Goal: Entertainment & Leisure: Browse casually

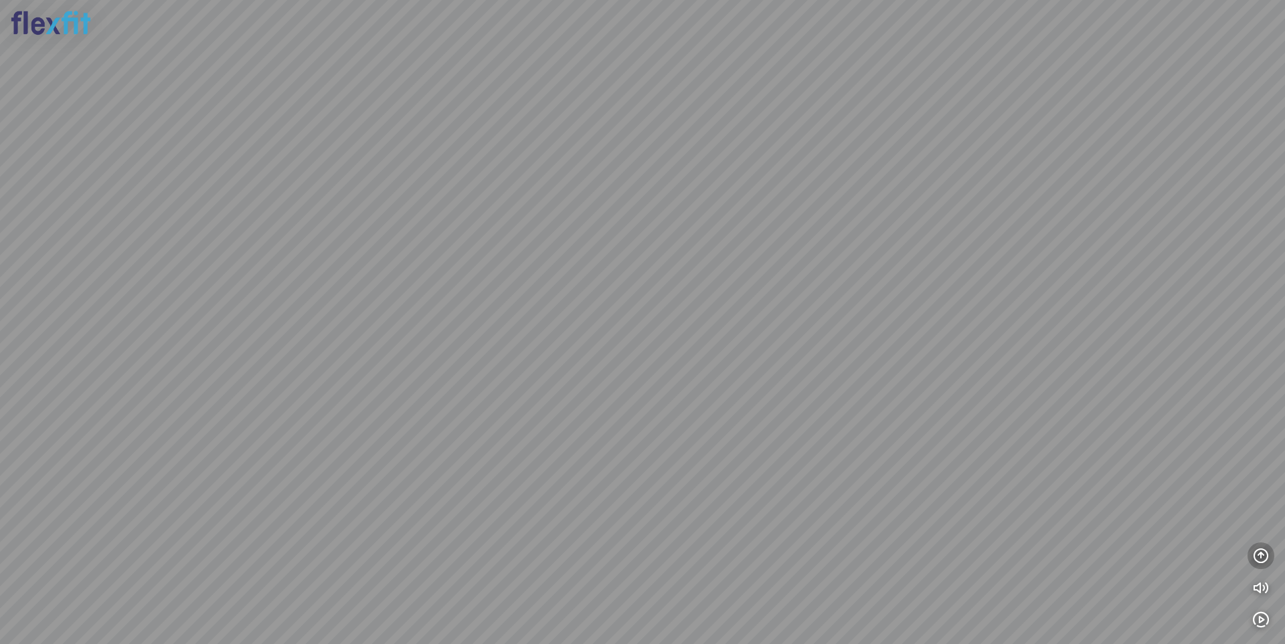
click at [1257, 555] on icon "button" at bounding box center [1261, 556] width 16 height 16
click at [1255, 492] on icon "button" at bounding box center [1261, 492] width 16 height 16
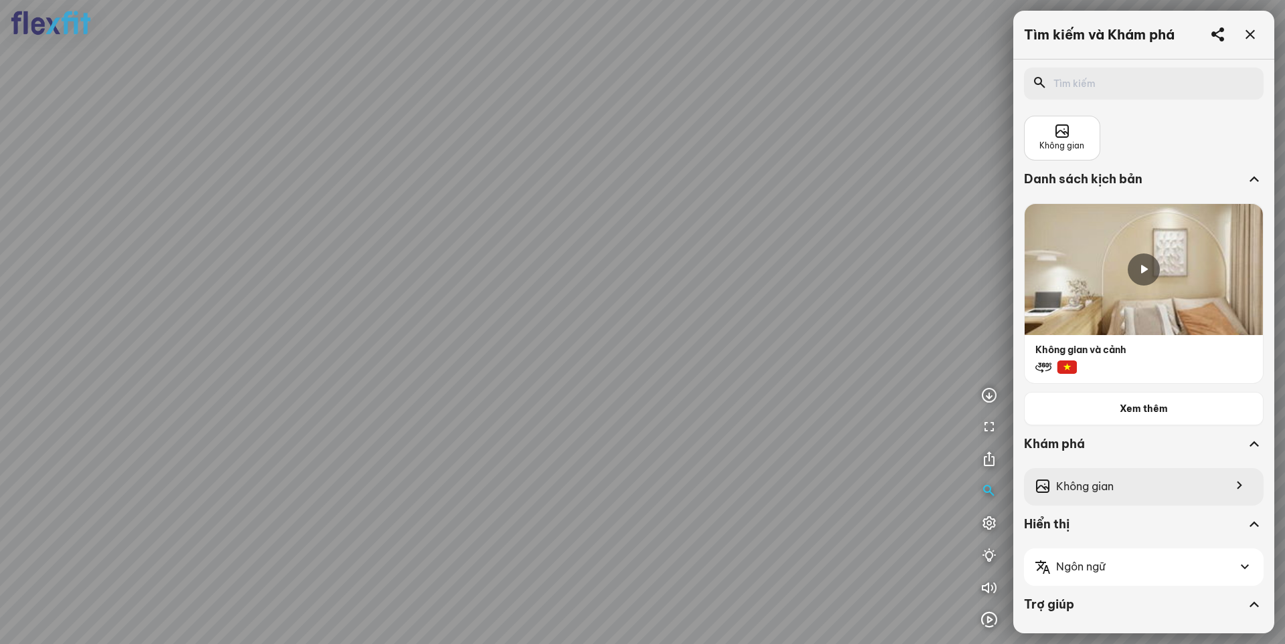
click at [1077, 487] on span "Không gian" at bounding box center [1085, 486] width 58 height 17
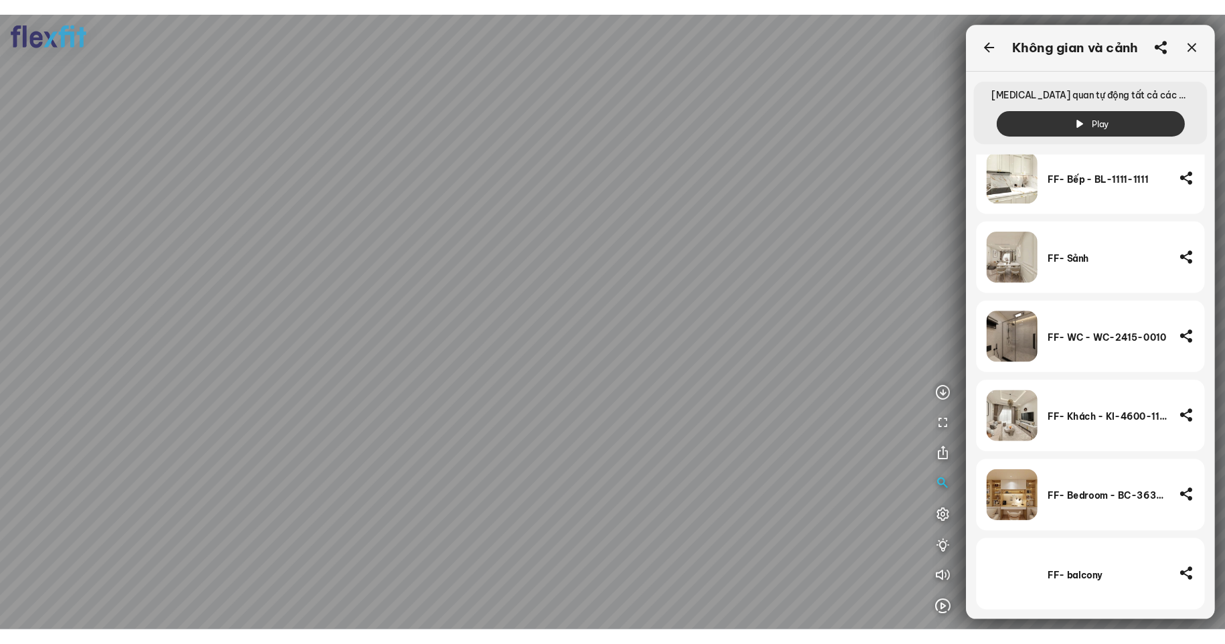
scroll to position [217, 0]
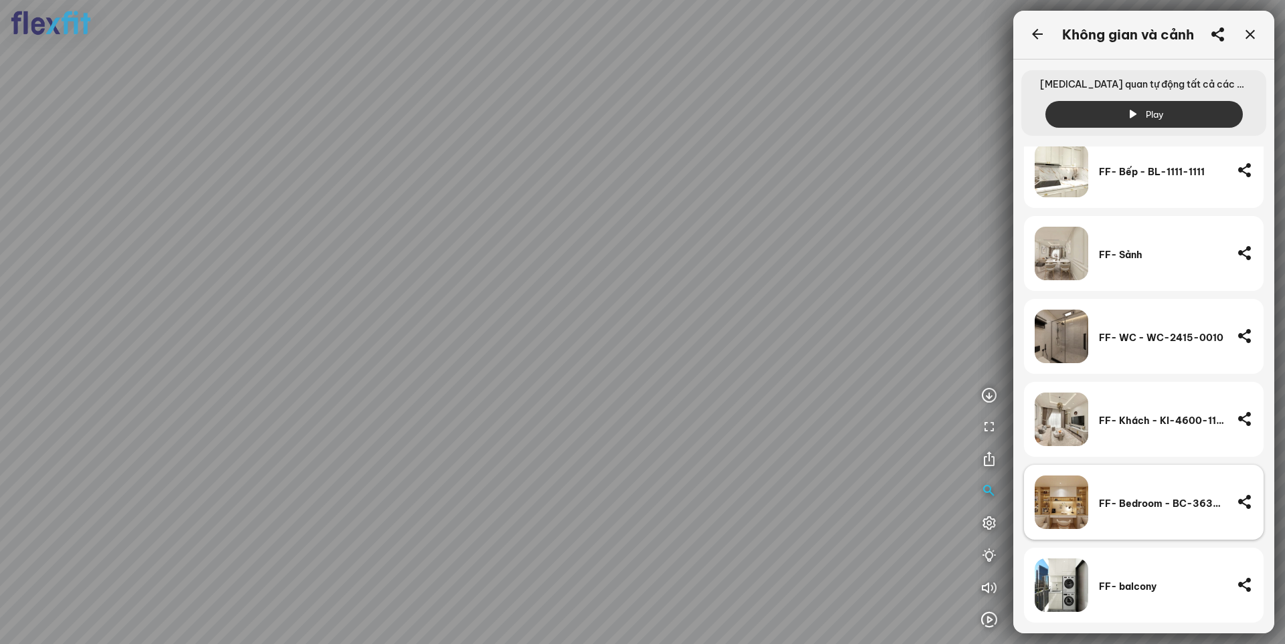
click at [1126, 512] on div "FF- Bedroom - BC-3633-1100-A" at bounding box center [1162, 503] width 127 height 54
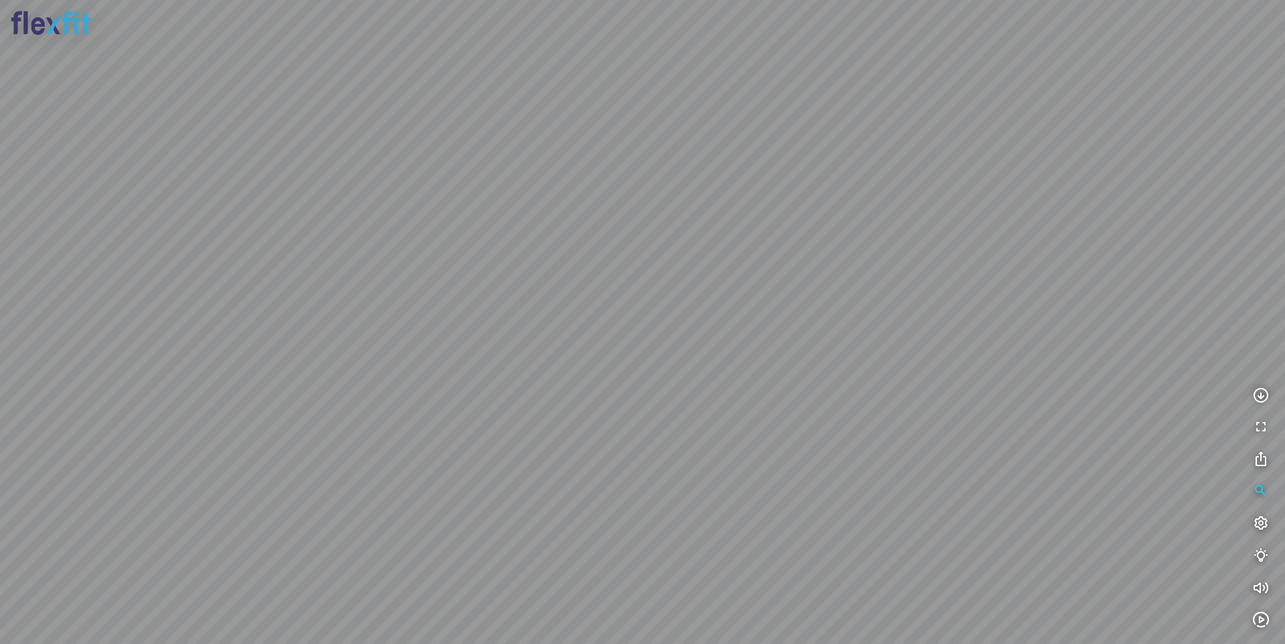
drag, startPoint x: 768, startPoint y: 457, endPoint x: 793, endPoint y: 311, distance: 148.0
click at [793, 311] on div at bounding box center [642, 322] width 1285 height 644
drag, startPoint x: 845, startPoint y: 414, endPoint x: 759, endPoint y: 416, distance: 85.7
click at [864, 212] on div at bounding box center [642, 322] width 1285 height 644
drag, startPoint x: 759, startPoint y: 416, endPoint x: 768, endPoint y: 387, distance: 30.1
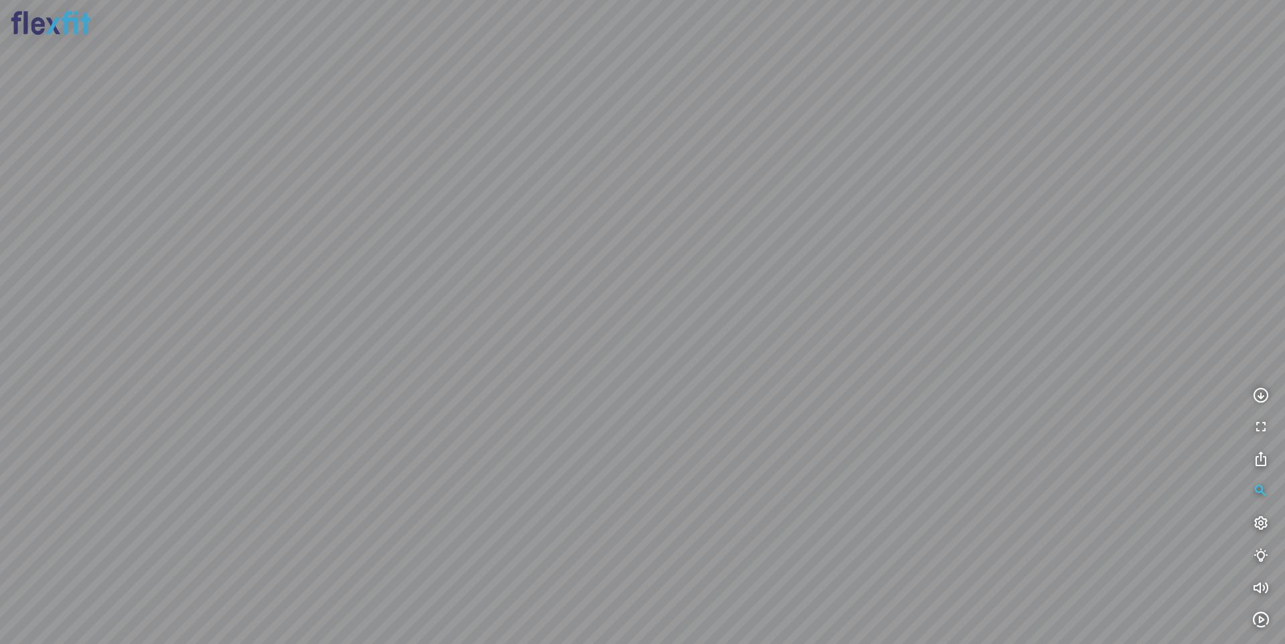
click at [758, 417] on div at bounding box center [642, 322] width 1285 height 644
drag, startPoint x: 883, startPoint y: 259, endPoint x: 735, endPoint y: 337, distance: 167.3
click at [735, 337] on div at bounding box center [642, 322] width 1285 height 644
drag, startPoint x: 909, startPoint y: 309, endPoint x: 865, endPoint y: 321, distance: 45.6
click at [590, 371] on div at bounding box center [642, 322] width 1285 height 644
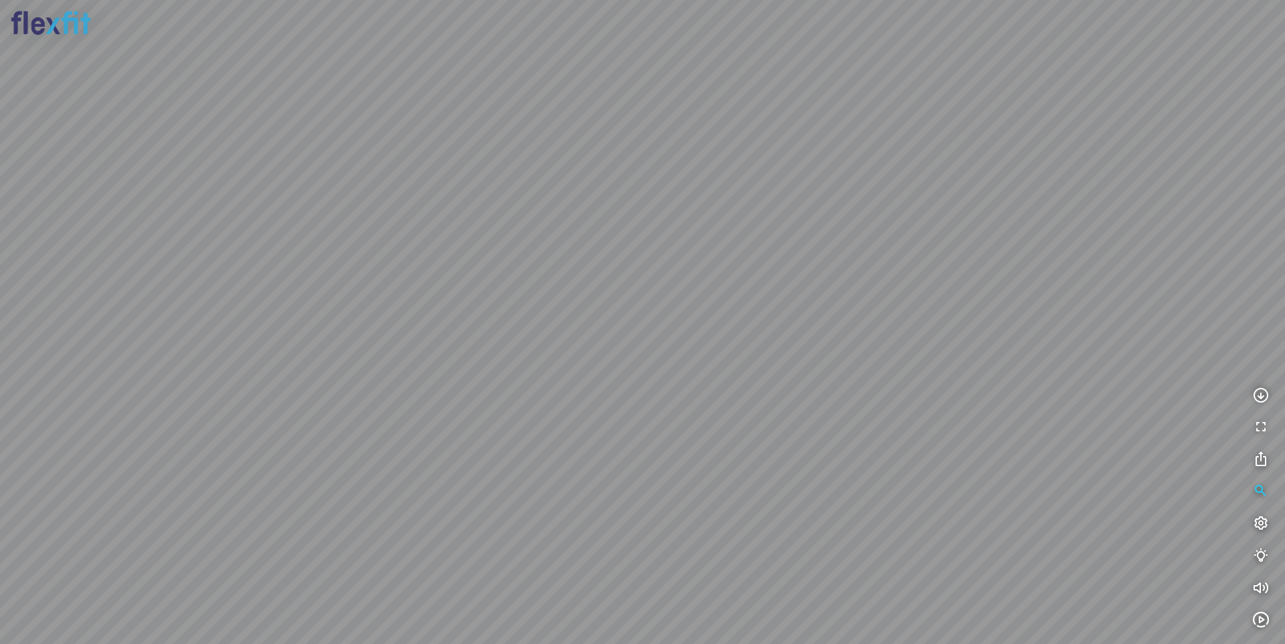
drag, startPoint x: 806, startPoint y: 365, endPoint x: 857, endPoint y: 211, distance: 162.3
click at [857, 211] on div at bounding box center [642, 322] width 1285 height 644
drag, startPoint x: 793, startPoint y: 270, endPoint x: 586, endPoint y: 267, distance: 206.8
click at [585, 267] on div at bounding box center [642, 322] width 1285 height 644
drag, startPoint x: 845, startPoint y: 290, endPoint x: 603, endPoint y: 242, distance: 247.0
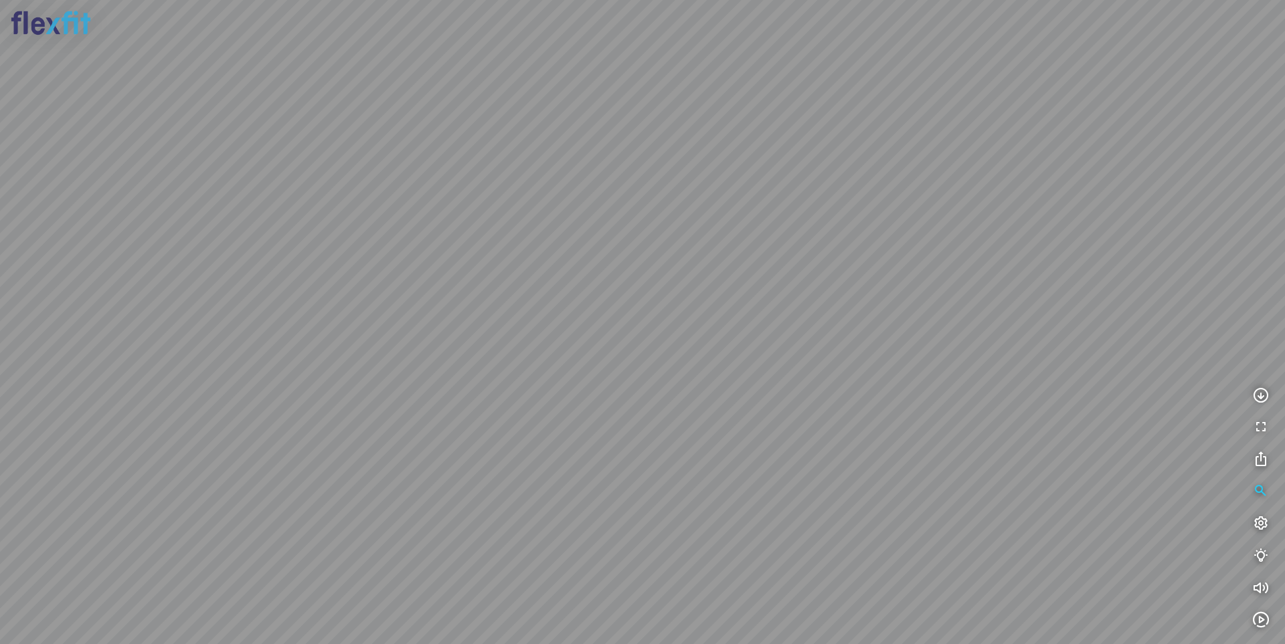
click at [606, 242] on div at bounding box center [642, 322] width 1285 height 644
drag, startPoint x: 802, startPoint y: 295, endPoint x: 511, endPoint y: 284, distance: 291.3
click at [547, 286] on div at bounding box center [642, 322] width 1285 height 644
drag, startPoint x: 857, startPoint y: 261, endPoint x: 964, endPoint y: 369, distance: 152.4
click at [966, 427] on div at bounding box center [642, 322] width 1285 height 644
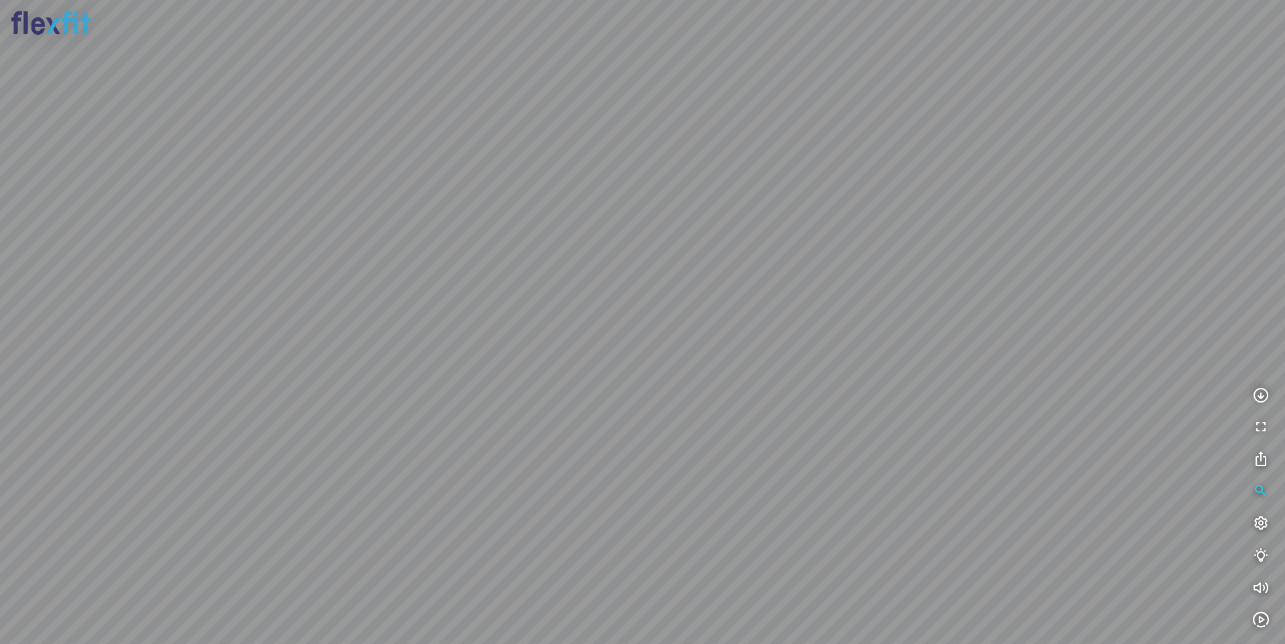
click at [964, 369] on div at bounding box center [642, 322] width 1285 height 644
drag, startPoint x: 946, startPoint y: 389, endPoint x: 634, endPoint y: 348, distance: 314.6
click at [508, 347] on div at bounding box center [642, 322] width 1285 height 644
drag, startPoint x: 835, startPoint y: 349, endPoint x: 483, endPoint y: 313, distance: 353.8
click at [484, 313] on div at bounding box center [642, 322] width 1285 height 644
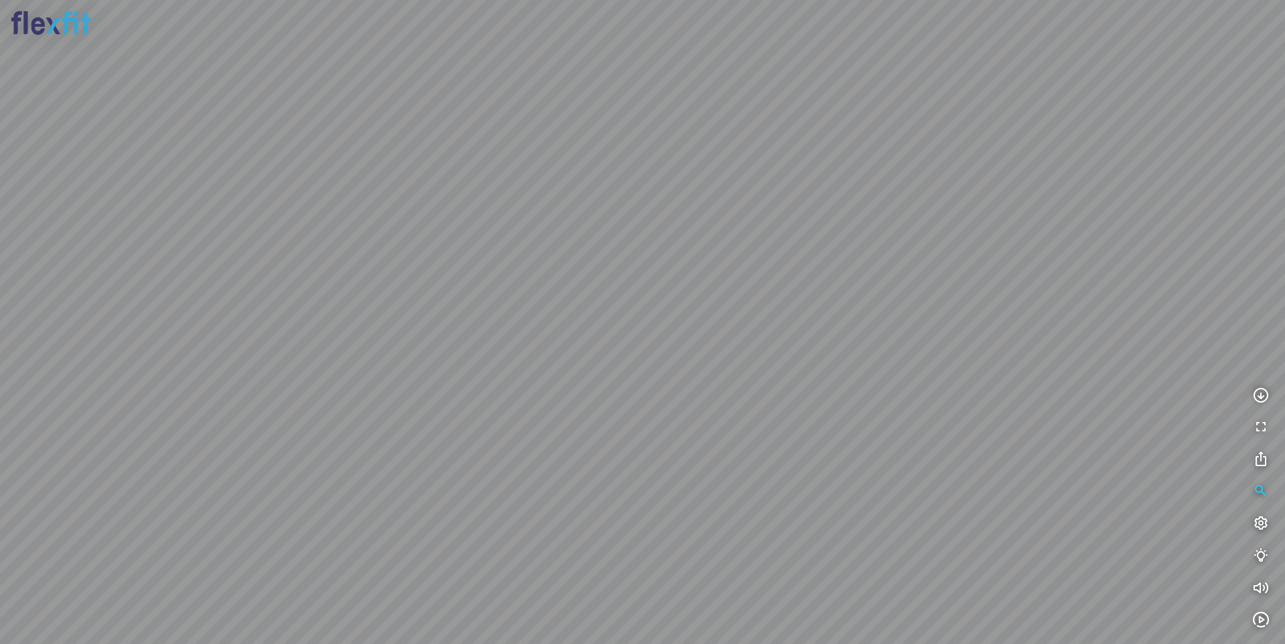
click at [860, 434] on div at bounding box center [642, 322] width 1285 height 644
drag, startPoint x: 428, startPoint y: 286, endPoint x: 832, endPoint y: 224, distance: 408.3
click at [559, 151] on div at bounding box center [642, 322] width 1285 height 644
drag, startPoint x: 832, startPoint y: 224, endPoint x: 468, endPoint y: 231, distance: 363.5
click at [468, 231] on div at bounding box center [642, 322] width 1285 height 644
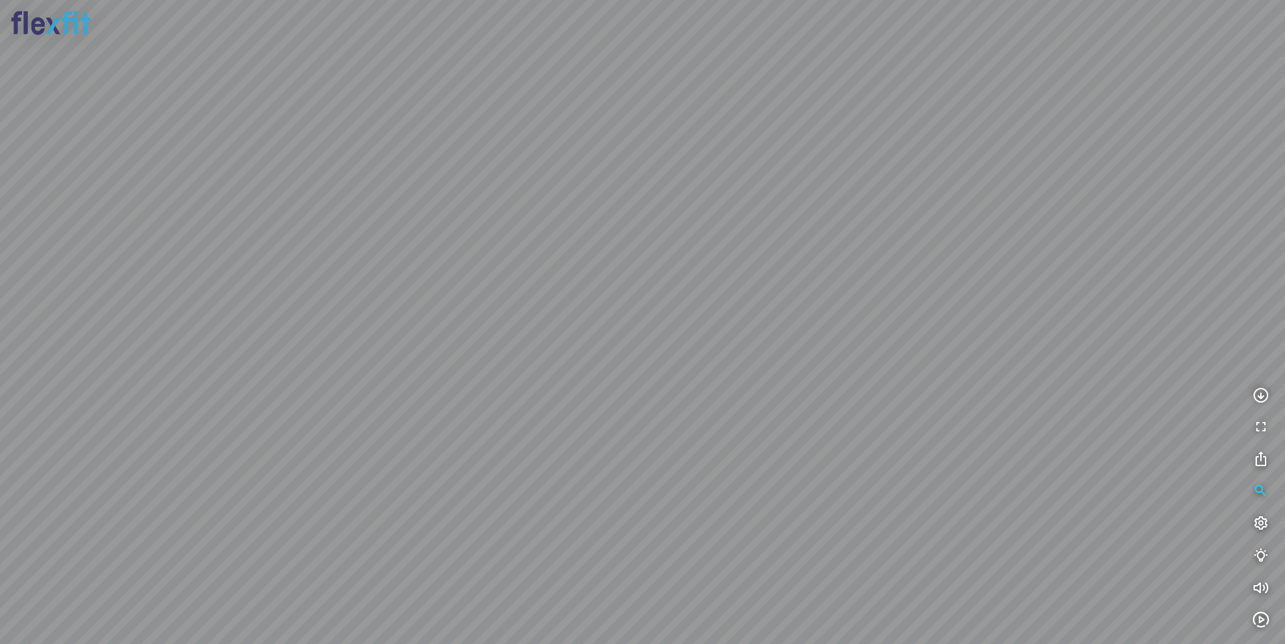
drag, startPoint x: 746, startPoint y: 371, endPoint x: 485, endPoint y: 238, distance: 293.0
click at [462, 230] on div at bounding box center [642, 322] width 1285 height 644
drag, startPoint x: 772, startPoint y: 218, endPoint x: 685, endPoint y: 365, distance: 170.1
click at [684, 369] on div at bounding box center [642, 322] width 1285 height 644
